Goal: Task Accomplishment & Management: Use online tool/utility

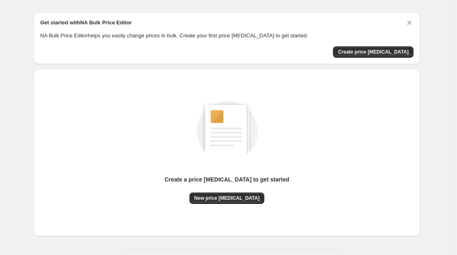
scroll to position [27, 0]
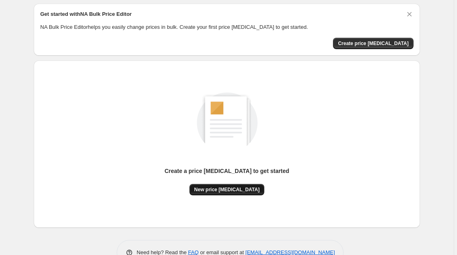
click at [220, 186] on button "New price [MEDICAL_DATA]" at bounding box center [227, 189] width 75 height 11
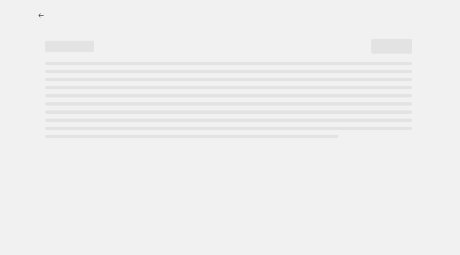
select select "percentage"
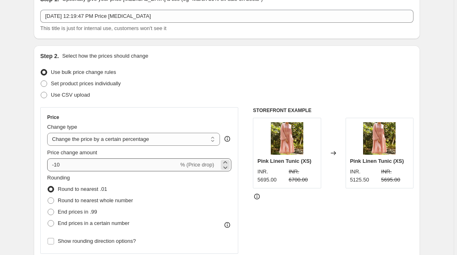
scroll to position [44, 0]
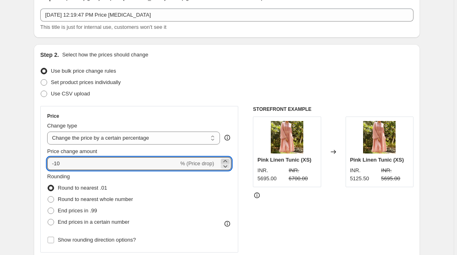
click at [229, 162] on icon at bounding box center [225, 161] width 8 height 8
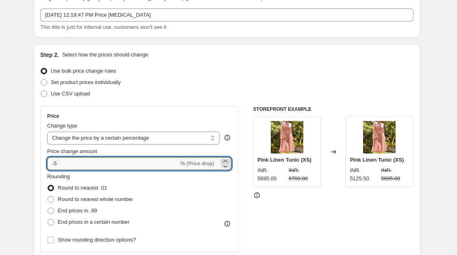
click at [229, 162] on icon at bounding box center [225, 161] width 8 height 8
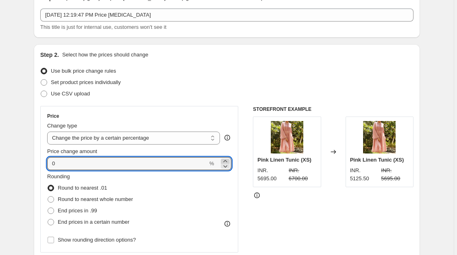
click at [229, 162] on icon at bounding box center [225, 161] width 8 height 8
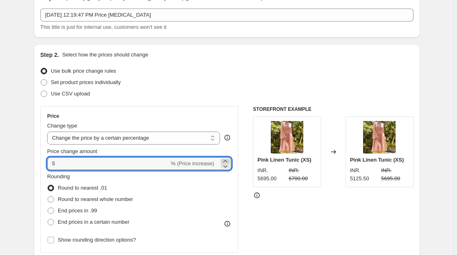
click at [229, 162] on icon at bounding box center [225, 161] width 8 height 8
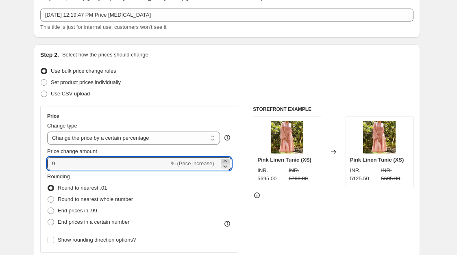
type input "10"
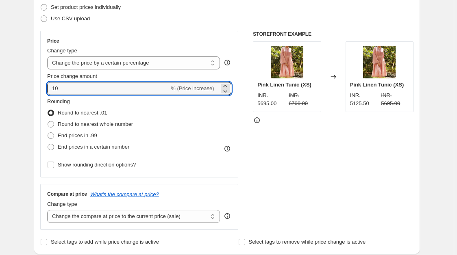
scroll to position [128, 0]
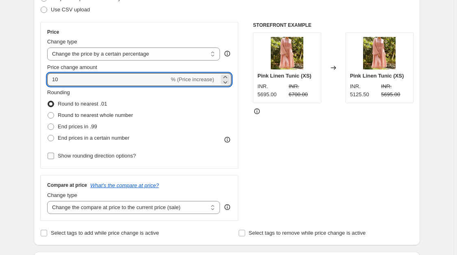
click at [100, 155] on span "Show rounding direction options?" at bounding box center [97, 156] width 78 height 6
click at [54, 155] on input "Show rounding direction options?" at bounding box center [51, 156] width 7 height 7
checkbox input "true"
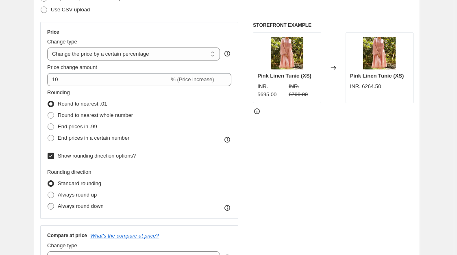
click at [90, 204] on span "Always round down" at bounding box center [81, 206] width 46 height 6
click at [48, 204] on input "Always round down" at bounding box center [48, 203] width 0 height 0
radio input "true"
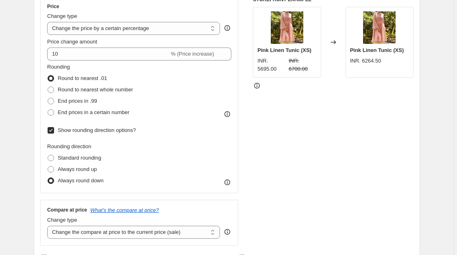
scroll to position [216, 0]
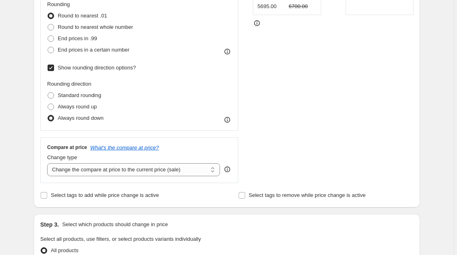
click at [229, 120] on icon at bounding box center [227, 120] width 8 height 8
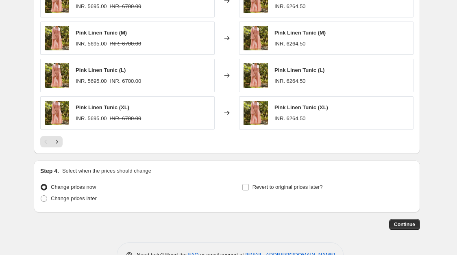
scroll to position [608, 0]
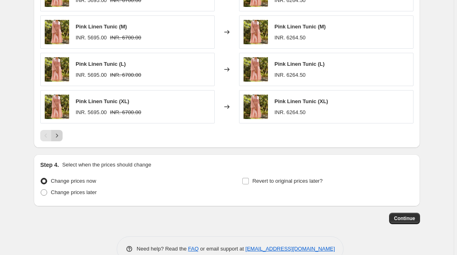
click at [60, 137] on icon "Next" at bounding box center [57, 136] width 8 height 8
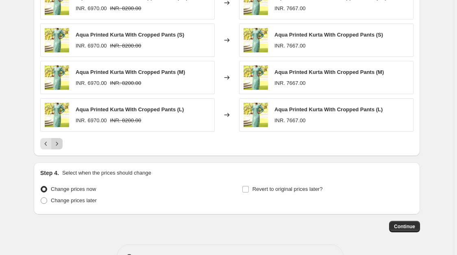
scroll to position [597, 0]
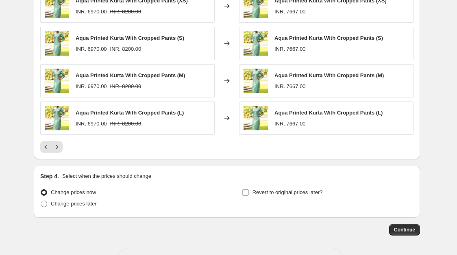
click at [60, 137] on div "Pink Linen Tunic (XXL) INR. 5695.00 INR. 6700.00 Changed to Pink Linen Tunic (X…" at bounding box center [226, 52] width 373 height 201
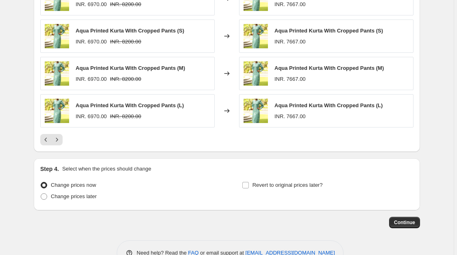
scroll to position [607, 0]
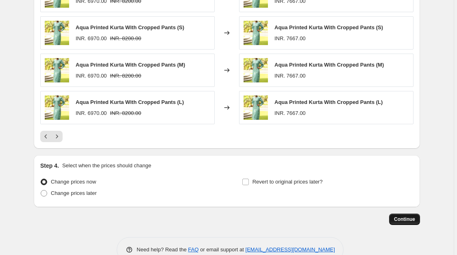
click at [401, 219] on span "Continue" at bounding box center [404, 219] width 21 height 7
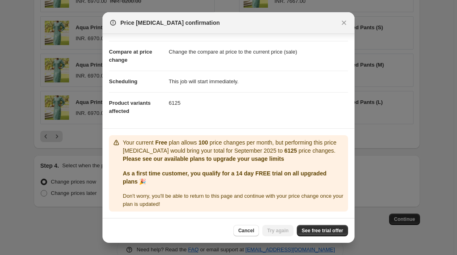
scroll to position [37, 0]
click at [341, 232] on span "See free trial offer" at bounding box center [322, 231] width 41 height 7
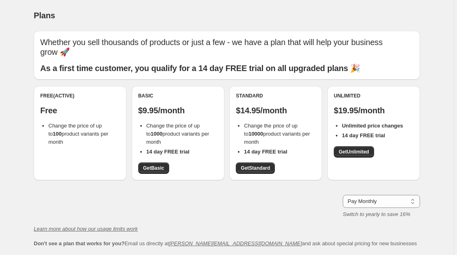
click at [106, 154] on div "Free (Active) Free Change the price of up to 100 product variants per month" at bounding box center [80, 133] width 93 height 94
click at [145, 165] on span "Get Basic" at bounding box center [153, 168] width 21 height 7
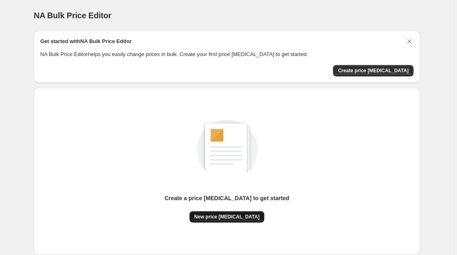
click at [237, 218] on span "New price [MEDICAL_DATA]" at bounding box center [226, 217] width 65 height 7
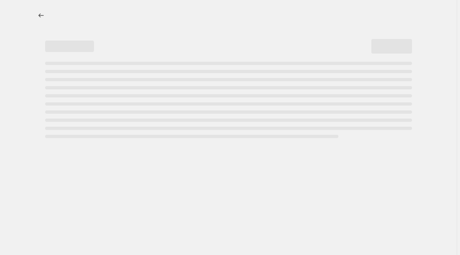
select select "percentage"
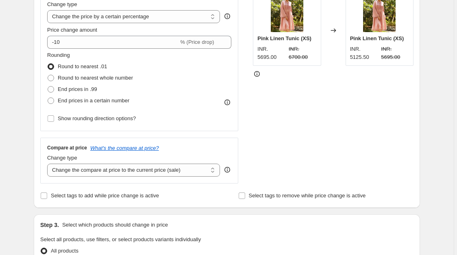
scroll to position [171, 0]
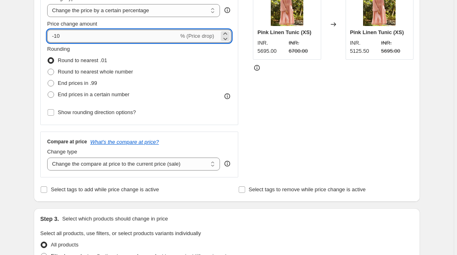
click at [56, 36] on input "-10" at bounding box center [112, 36] width 131 height 13
type input "10"
click at [114, 110] on span "Show rounding direction options?" at bounding box center [97, 112] width 78 height 6
click at [54, 110] on input "Show rounding direction options?" at bounding box center [51, 112] width 7 height 7
checkbox input "true"
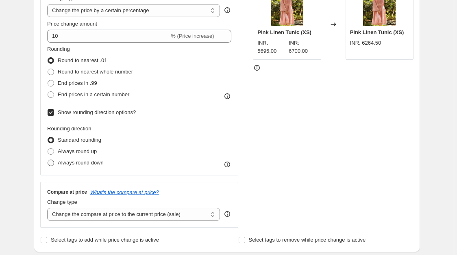
click at [93, 165] on span "Always round down" at bounding box center [81, 163] width 46 height 6
click at [48, 160] on input "Always round down" at bounding box center [48, 160] width 0 height 0
radio input "true"
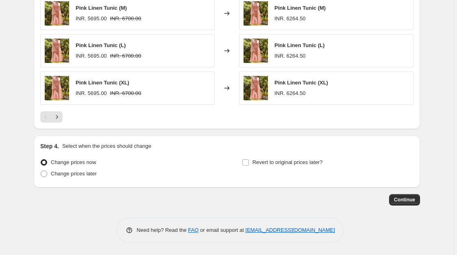
scroll to position [608, 0]
click at [399, 198] on span "Continue" at bounding box center [404, 200] width 21 height 7
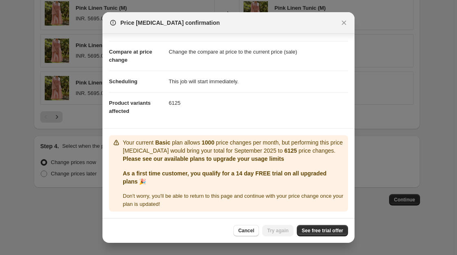
scroll to position [37, 0]
click at [330, 227] on link "See free trial offer" at bounding box center [322, 230] width 51 height 11
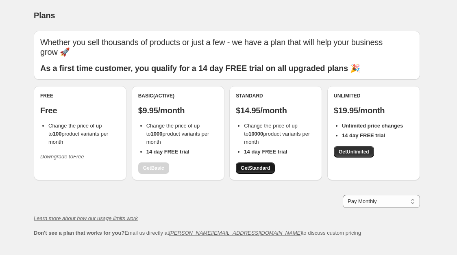
click at [270, 165] on span "Get Standard" at bounding box center [255, 168] width 29 height 7
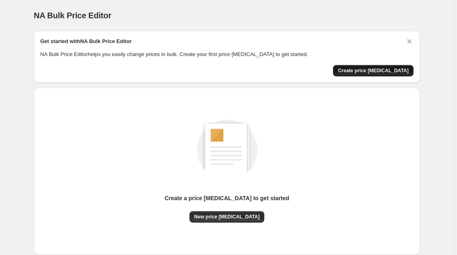
click at [373, 67] on button "Create price change job" at bounding box center [373, 70] width 81 height 11
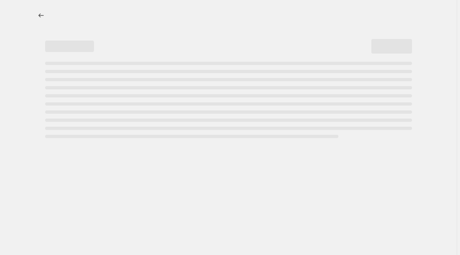
select select "percentage"
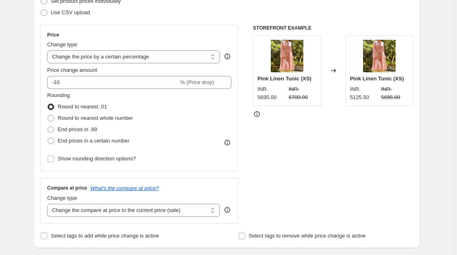
scroll to position [145, 0]
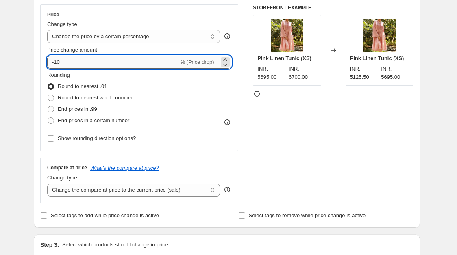
click at [55, 62] on input "-10" at bounding box center [112, 62] width 131 height 13
type input "10"
click at [91, 135] on span "Show rounding direction options?" at bounding box center [97, 139] width 78 height 8
click at [54, 135] on input "Show rounding direction options?" at bounding box center [51, 138] width 7 height 7
checkbox input "true"
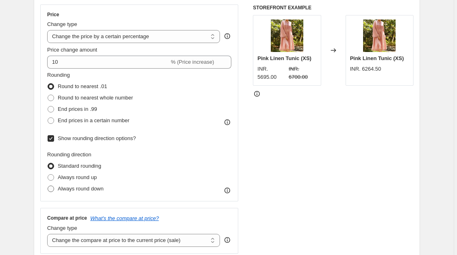
click at [89, 190] on span "Always round down" at bounding box center [81, 189] width 46 height 6
click at [48, 186] on input "Always round down" at bounding box center [48, 186] width 0 height 0
radio input "true"
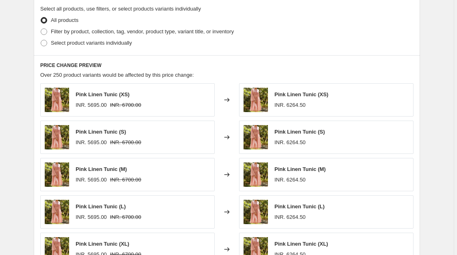
scroll to position [608, 0]
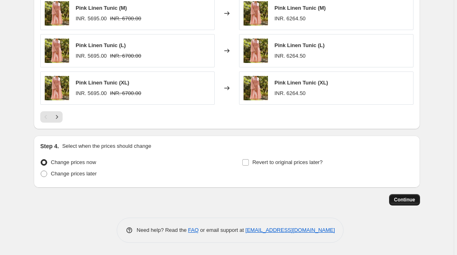
click at [406, 198] on span "Continue" at bounding box center [404, 200] width 21 height 7
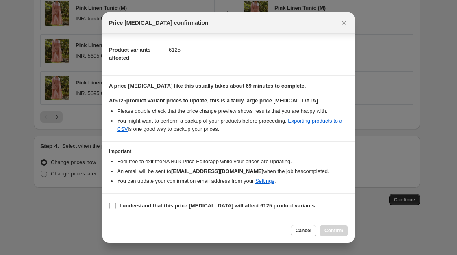
scroll to position [82, 0]
click at [204, 209] on b "I understand that this price change job will affect 6125 product variants" at bounding box center [218, 206] width 196 height 6
click at [116, 209] on input "I understand that this price change job will affect 6125 product variants" at bounding box center [112, 206] width 7 height 7
checkbox input "true"
click at [339, 233] on span "Confirm" at bounding box center [334, 231] width 19 height 7
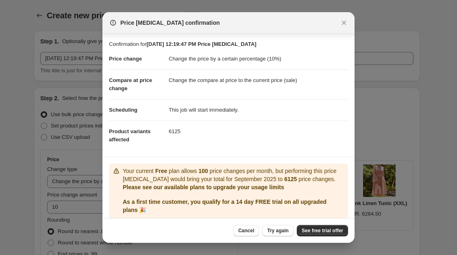
select select "percentage"
click at [345, 23] on icon "Close" at bounding box center [344, 23] width 8 height 8
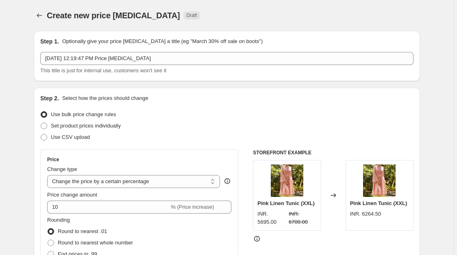
scroll to position [607, 0]
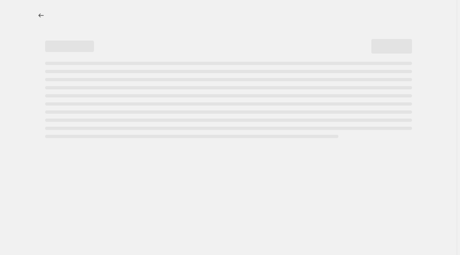
select select "percentage"
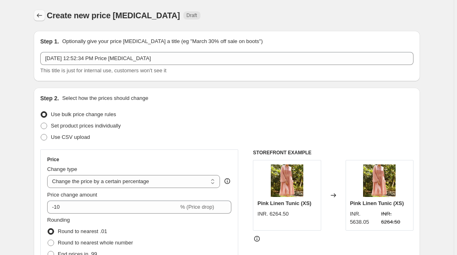
click at [37, 15] on icon "Price change jobs" at bounding box center [39, 15] width 8 height 8
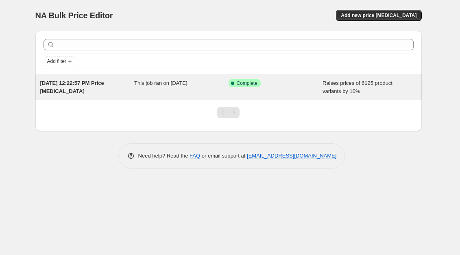
click at [120, 92] on div "[DATE] 12:22:57 PM Price [MEDICAL_DATA]" at bounding box center [87, 87] width 94 height 16
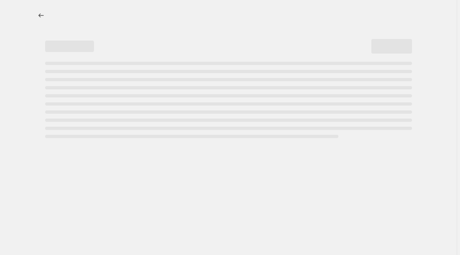
select select "percentage"
